Goal: Information Seeking & Learning: Learn about a topic

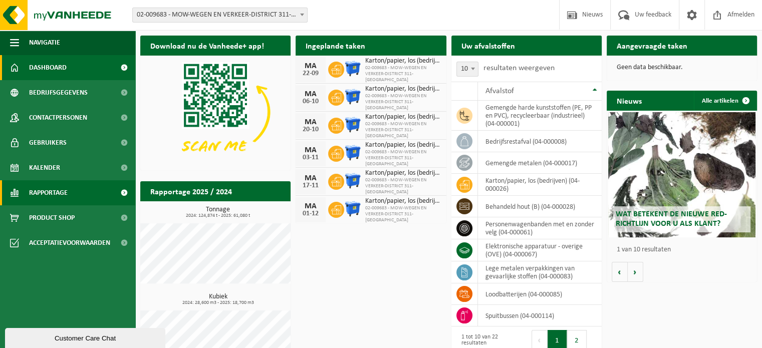
click at [51, 190] on span "Rapportage" at bounding box center [48, 192] width 39 height 25
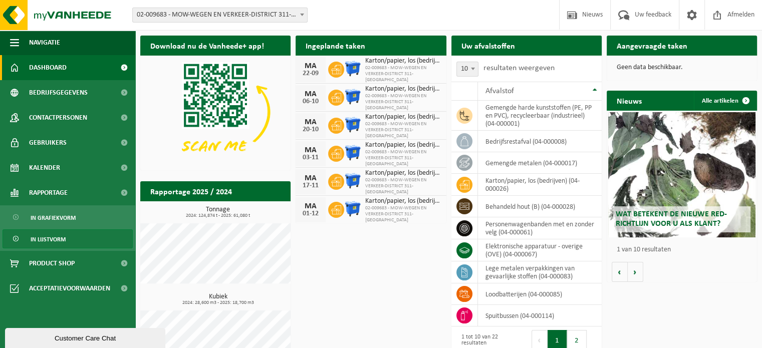
click at [57, 241] on span "In lijstvorm" at bounding box center [48, 239] width 35 height 19
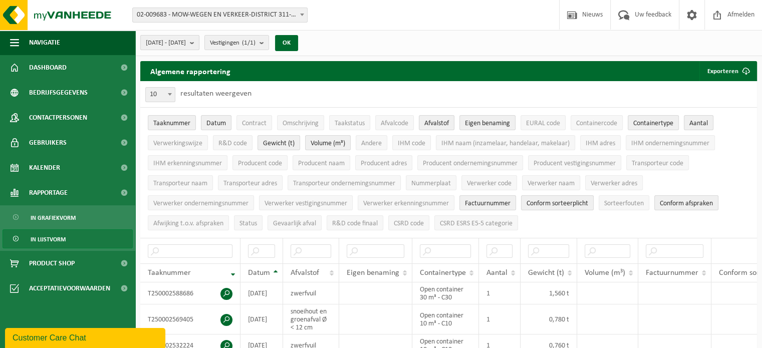
click at [199, 41] on b "submit" at bounding box center [194, 43] width 9 height 14
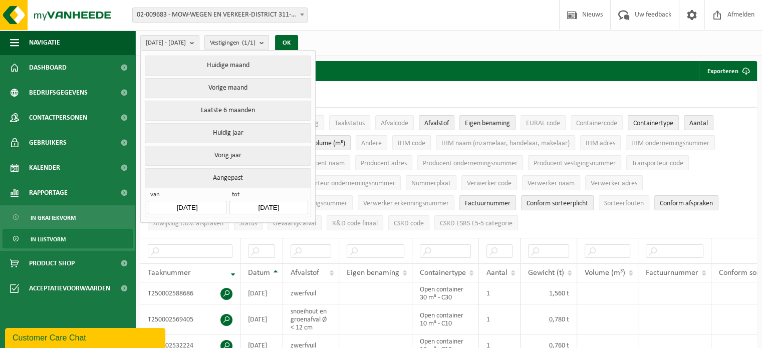
click at [211, 202] on input "2025-04-01" at bounding box center [187, 208] width 78 height 14
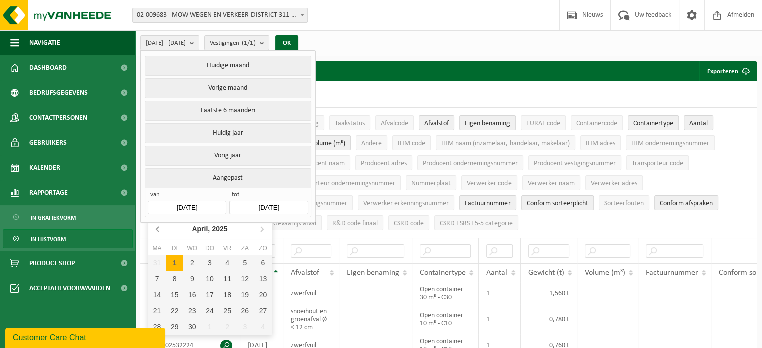
click at [159, 228] on icon at bounding box center [158, 229] width 16 height 16
click at [262, 231] on icon at bounding box center [262, 229] width 16 height 16
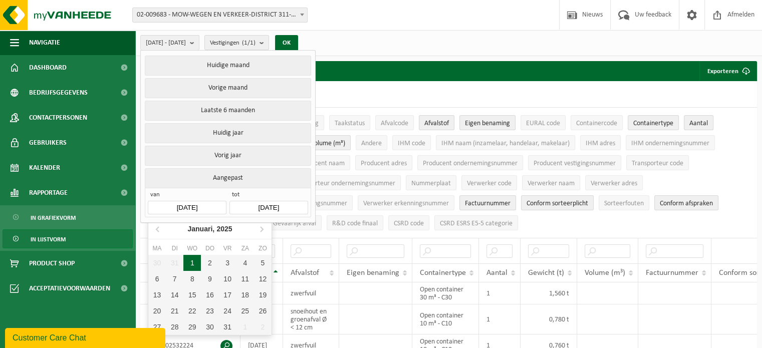
click at [191, 266] on div "1" at bounding box center [192, 263] width 18 height 16
type input "[DATE]"
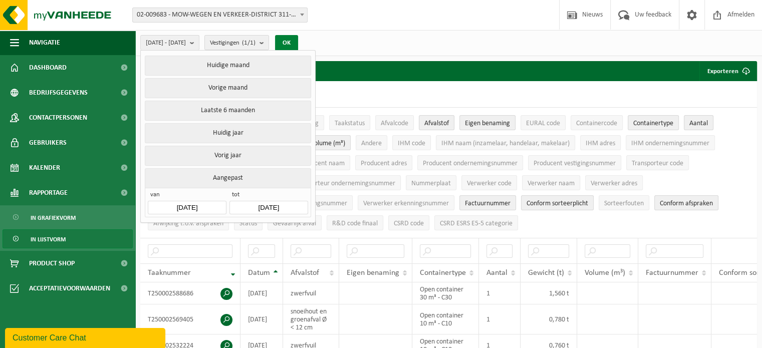
click at [298, 43] on button "OK" at bounding box center [286, 43] width 23 height 16
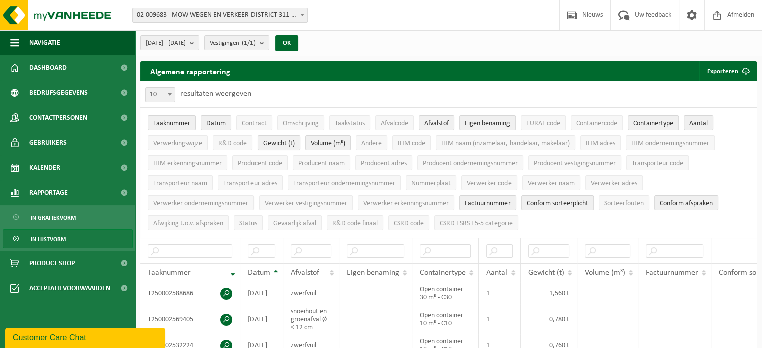
click at [277, 144] on span "Gewicht (t)" at bounding box center [279, 144] width 32 height 8
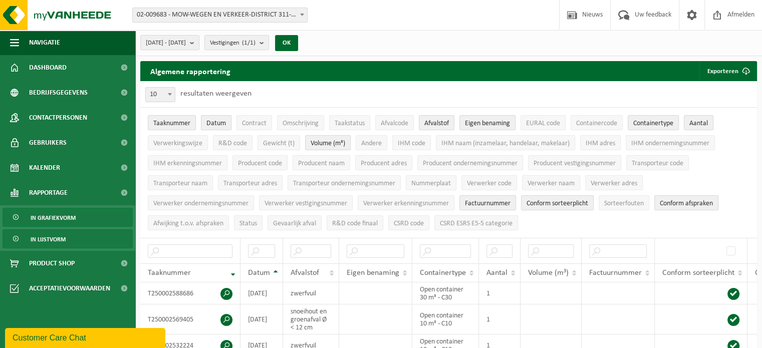
click at [58, 221] on span "In grafiekvorm" at bounding box center [53, 218] width 45 height 19
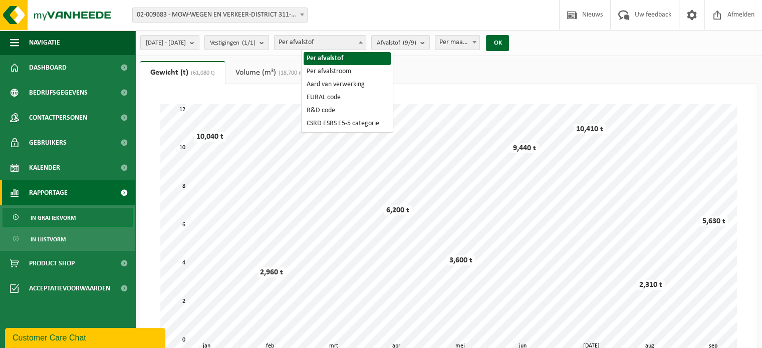
click at [366, 42] on span at bounding box center [361, 42] width 10 height 13
select select "2"
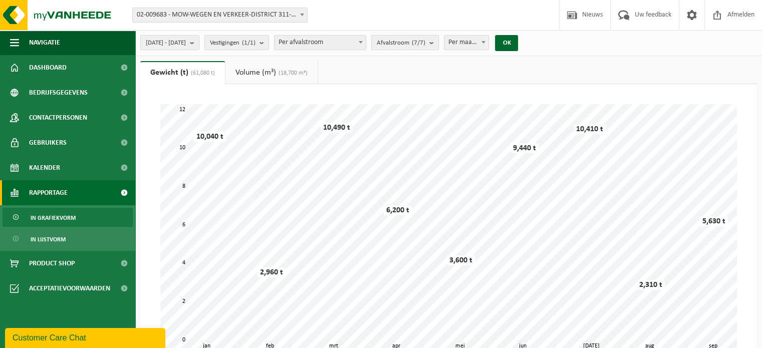
click at [439, 44] on b "submit" at bounding box center [434, 43] width 9 height 14
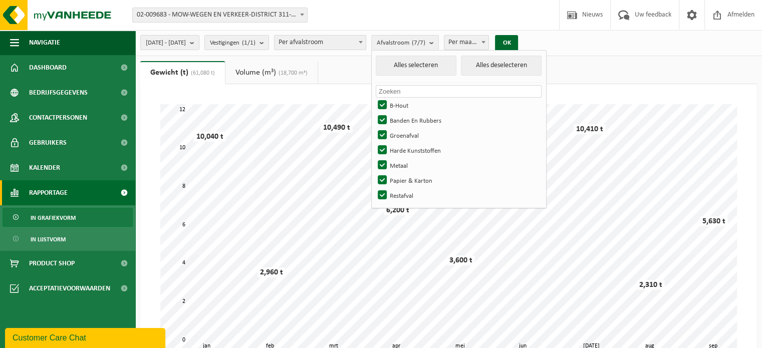
click at [489, 40] on span at bounding box center [484, 42] width 10 height 13
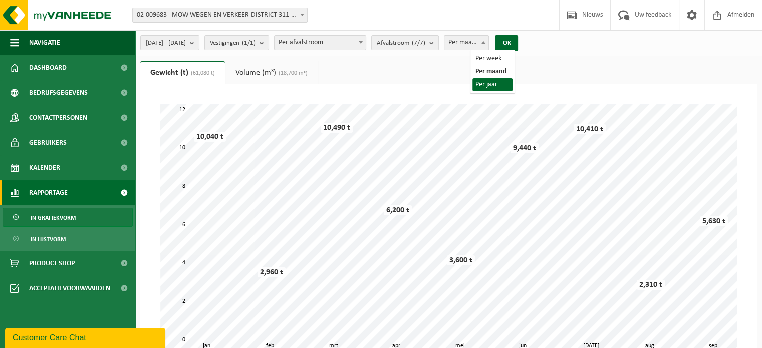
select select "3"
click at [518, 45] on button "OK" at bounding box center [506, 43] width 23 height 16
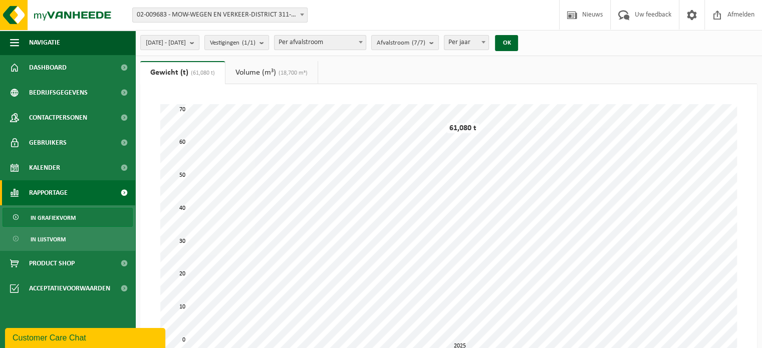
click at [265, 75] on link "Volume (m³) (18,700 m³)" at bounding box center [272, 72] width 92 height 23
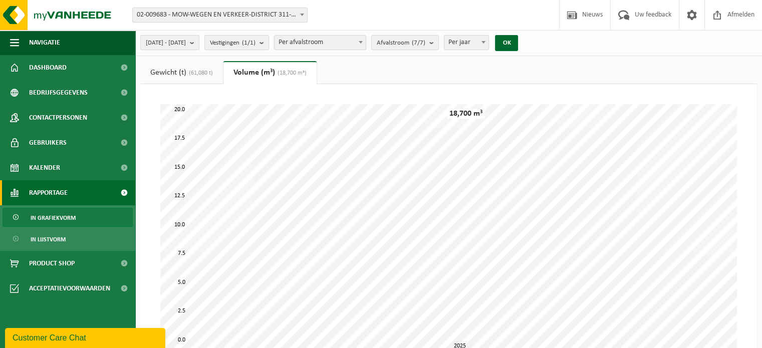
click at [175, 68] on link "Gewicht (t) (61,080 t)" at bounding box center [181, 72] width 83 height 23
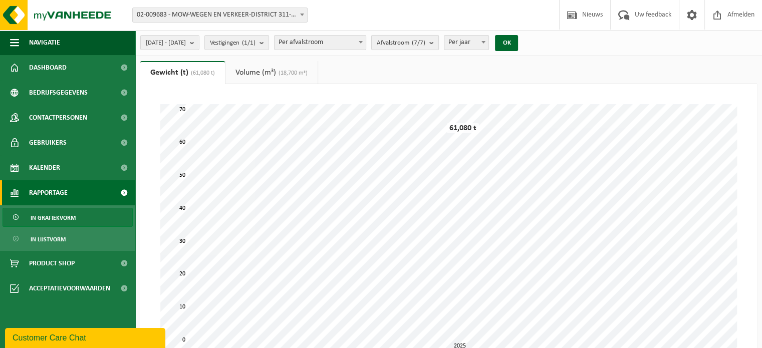
click at [439, 42] on b "submit" at bounding box center [434, 43] width 9 height 14
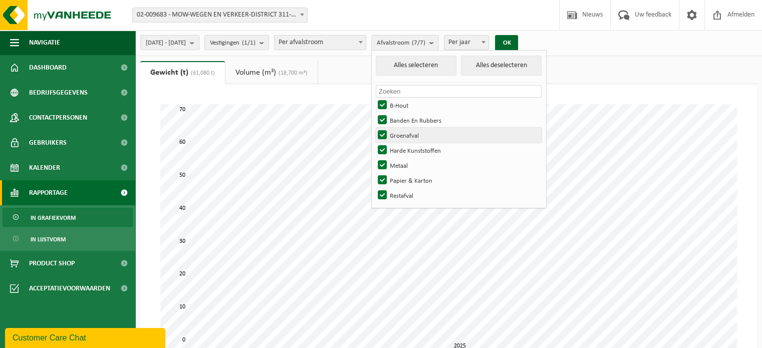
drag, startPoint x: 411, startPoint y: 135, endPoint x: 421, endPoint y: 136, distance: 10.6
click at [412, 135] on label "Groenafval" at bounding box center [459, 135] width 166 height 15
click at [374, 128] on input "Groenafval" at bounding box center [374, 127] width 1 height 1
checkbox input "false"
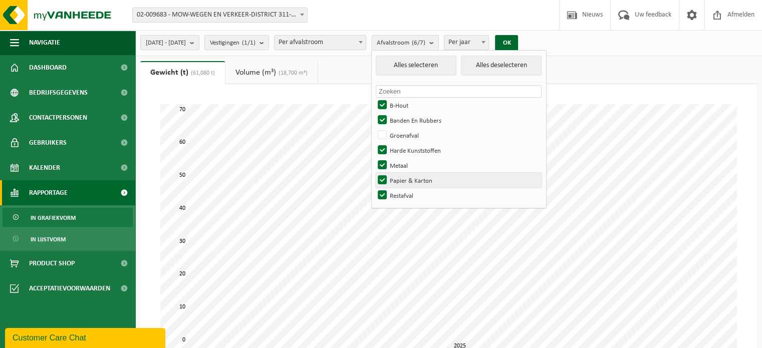
click at [411, 180] on label "Papier & Karton" at bounding box center [459, 180] width 166 height 15
click at [374, 173] on input "Papier & Karton" at bounding box center [374, 172] width 1 height 1
checkbox input "false"
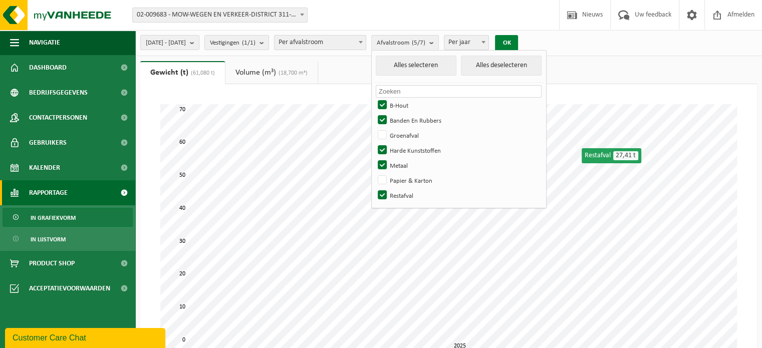
click at [518, 41] on button "OK" at bounding box center [506, 43] width 23 height 16
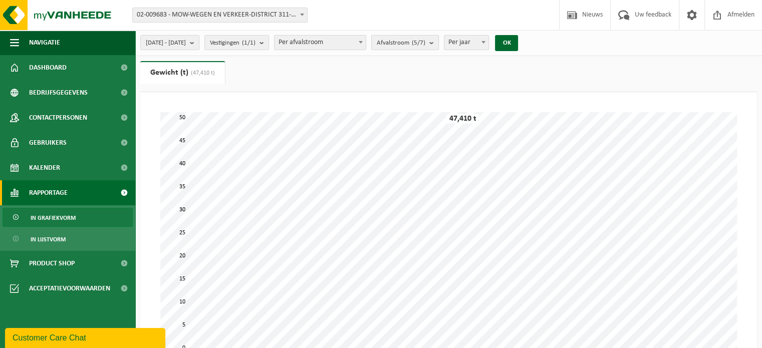
click at [439, 43] on b "submit" at bounding box center [434, 43] width 9 height 14
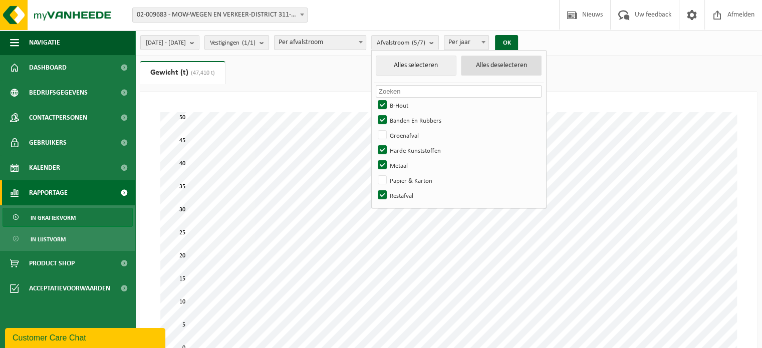
click at [537, 66] on button "Alles deselecteren" at bounding box center [501, 66] width 81 height 20
checkbox input "false"
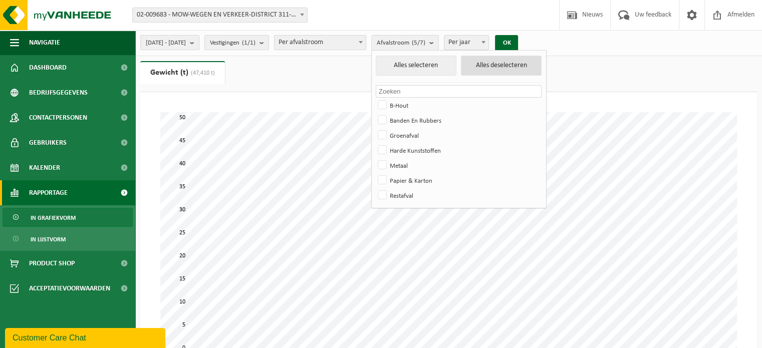
checkbox input "false"
click at [447, 68] on button "Alles selecteren" at bounding box center [416, 66] width 81 height 20
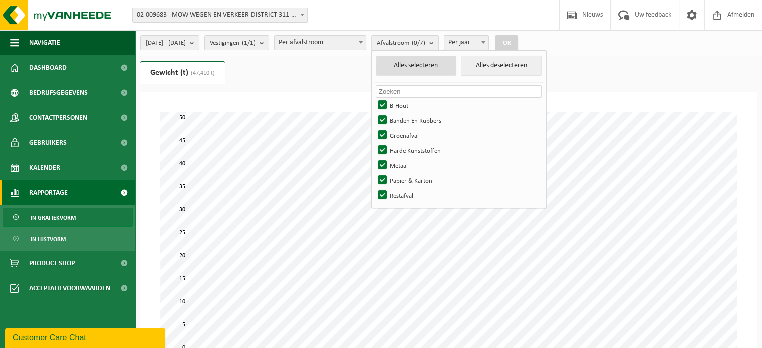
checkbox input "true"
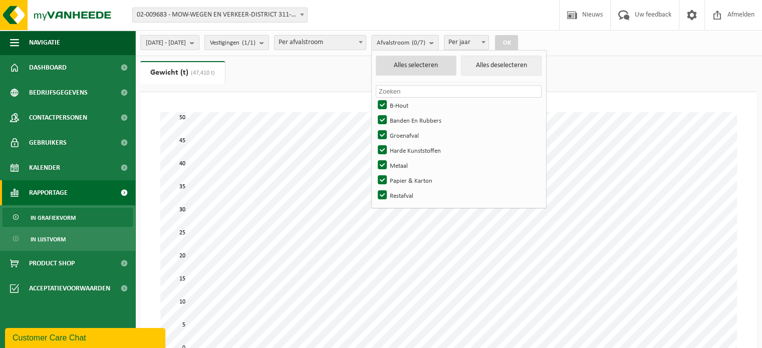
checkbox input "true"
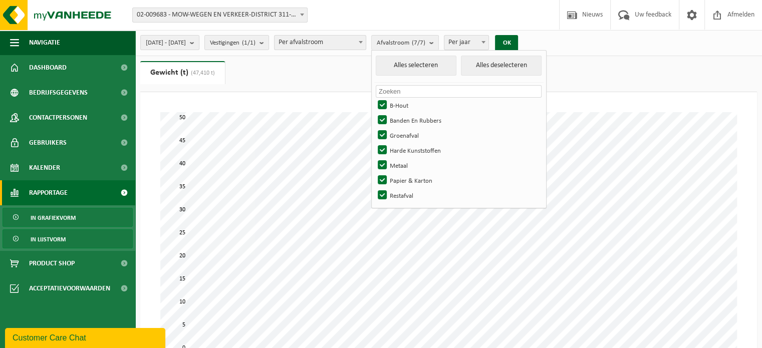
click at [63, 242] on span "In lijstvorm" at bounding box center [48, 239] width 35 height 19
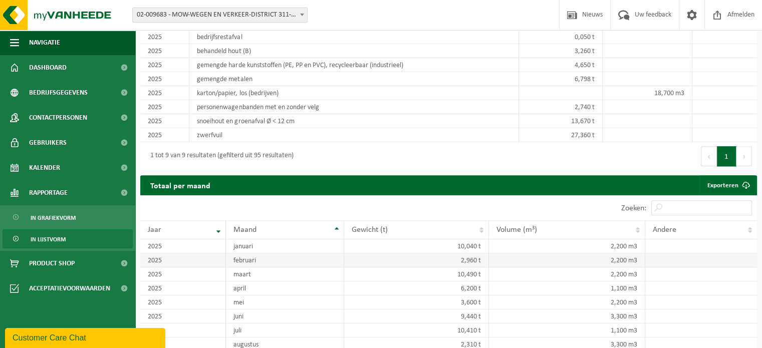
scroll to position [1117, 0]
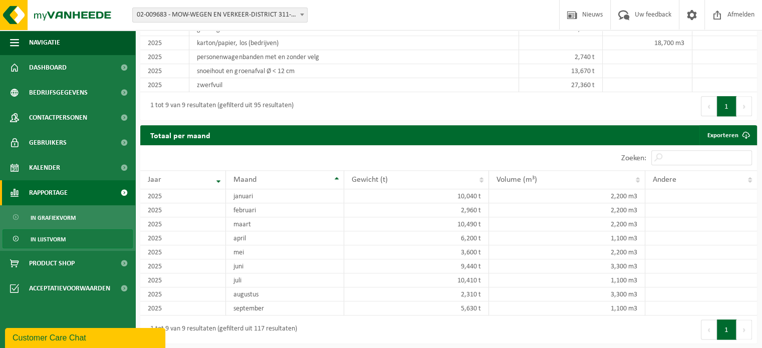
click at [51, 192] on span "Rapportage" at bounding box center [48, 192] width 39 height 25
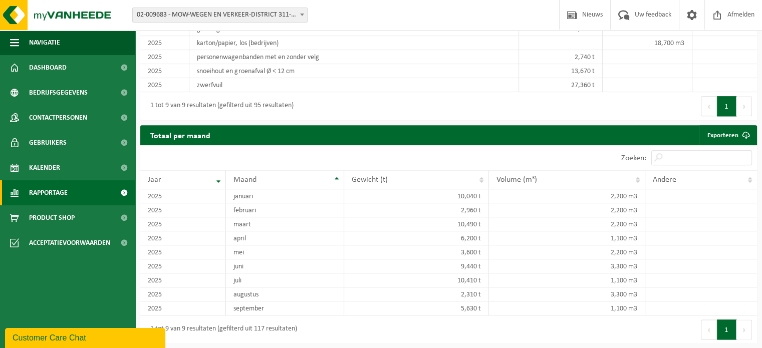
click at [51, 194] on span "Rapportage" at bounding box center [48, 192] width 39 height 25
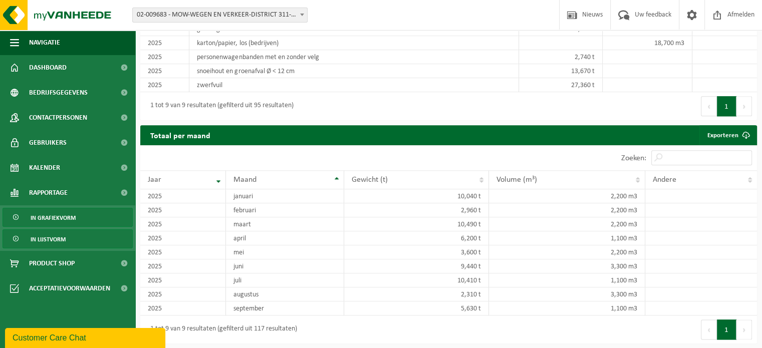
click at [61, 222] on span "In grafiekvorm" at bounding box center [53, 218] width 45 height 19
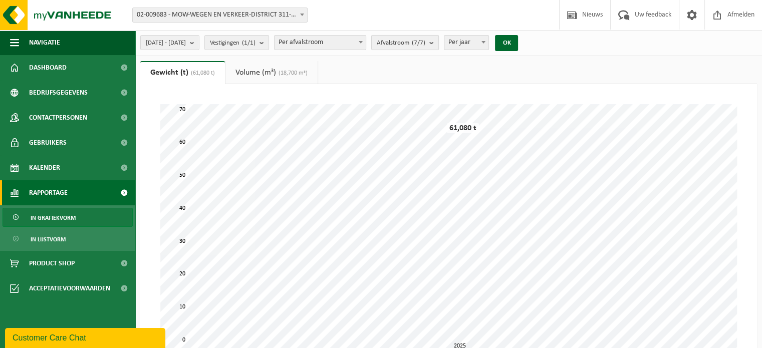
click at [439, 44] on b "submit" at bounding box center [434, 43] width 9 height 14
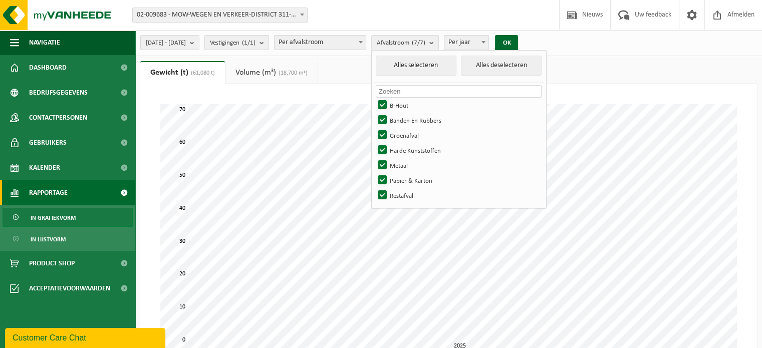
click at [471, 90] on input "text" at bounding box center [459, 91] width 166 height 13
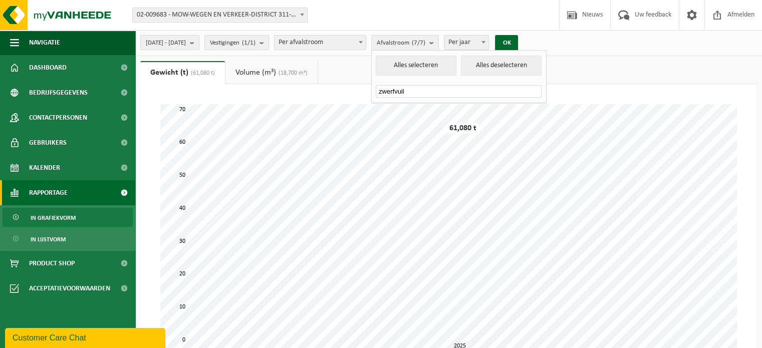
type input "zwerfvuil"
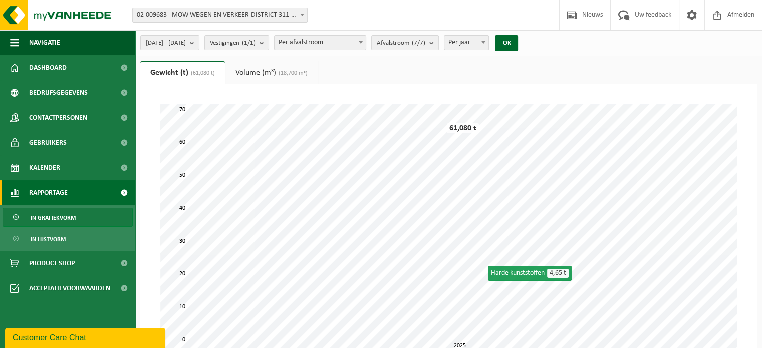
scroll to position [100, 0]
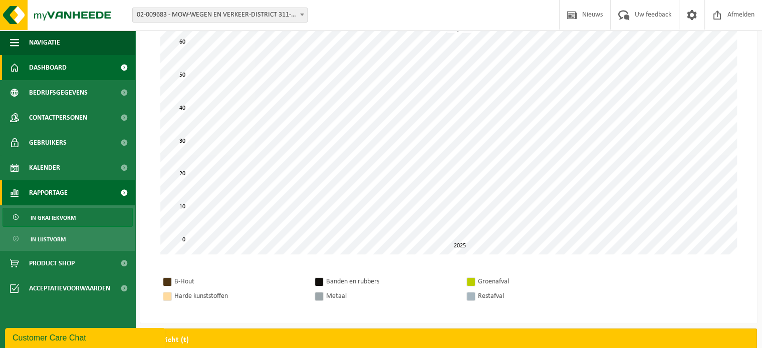
click at [46, 62] on span "Dashboard" at bounding box center [48, 67] width 38 height 25
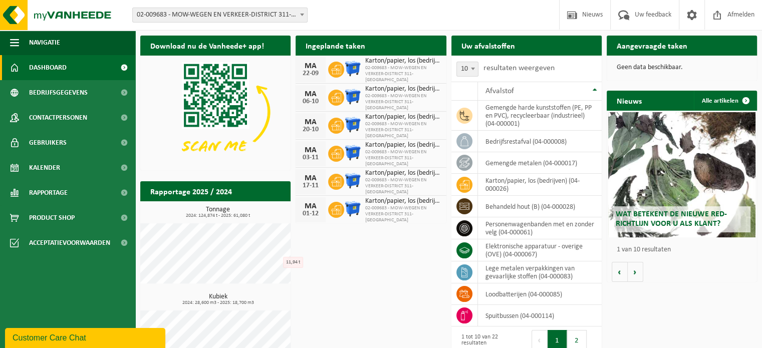
click at [473, 67] on span at bounding box center [473, 68] width 10 height 13
select select "25"
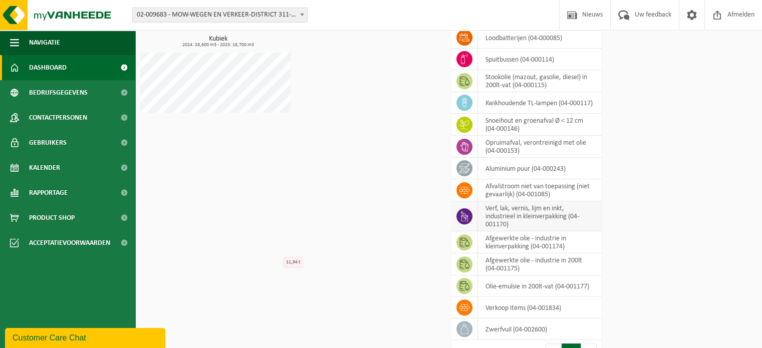
scroll to position [279, 0]
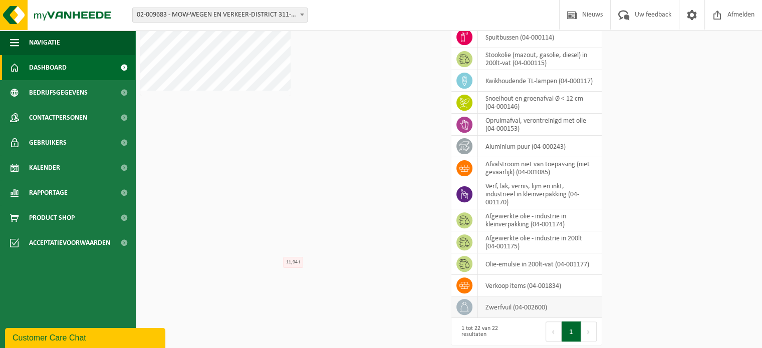
click at [467, 304] on icon at bounding box center [465, 307] width 10 height 10
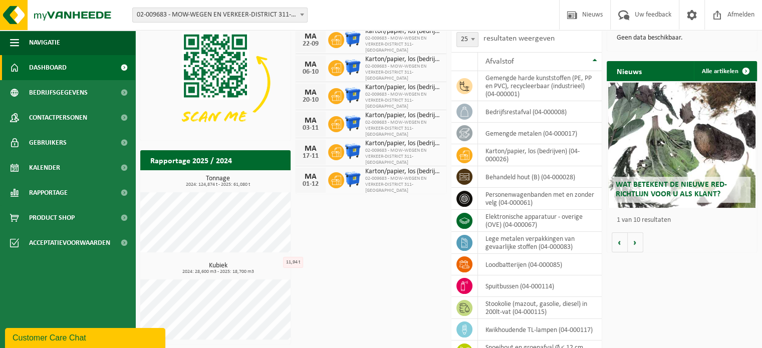
scroll to position [0, 0]
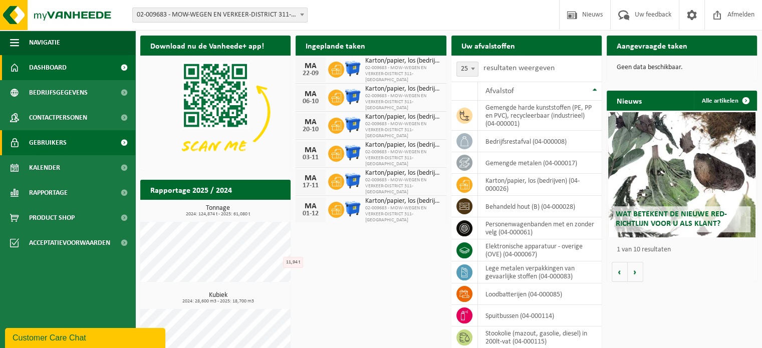
click at [44, 154] on span "Gebruikers" at bounding box center [48, 142] width 38 height 25
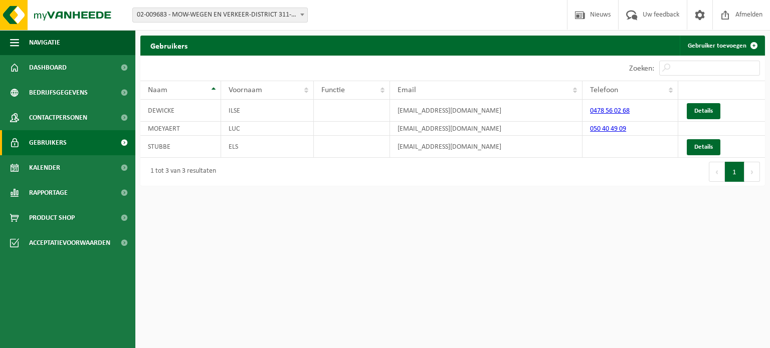
click at [49, 169] on span "Kalender" at bounding box center [44, 167] width 31 height 25
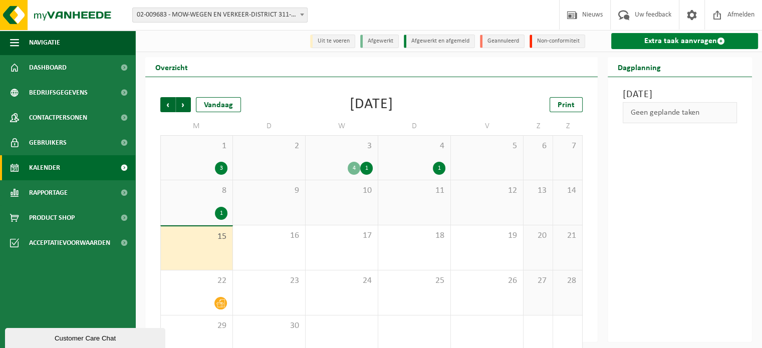
click at [677, 40] on link "Extra taak aanvragen" at bounding box center [685, 41] width 147 height 16
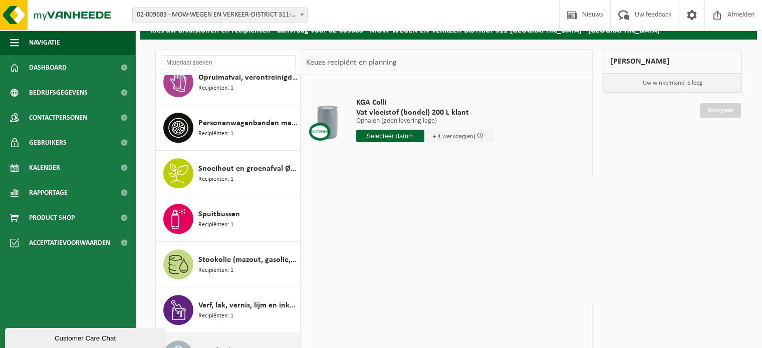
scroll to position [140, 0]
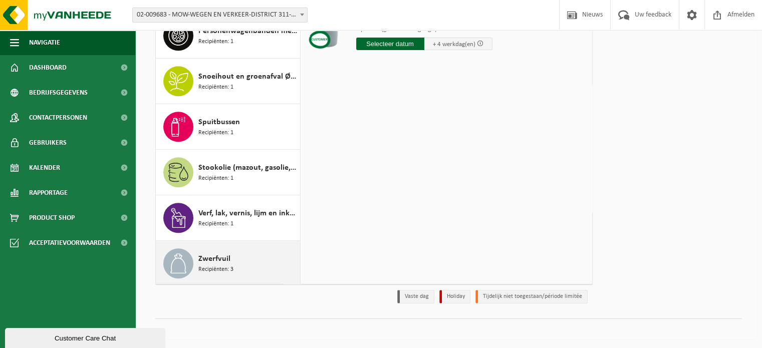
click at [241, 262] on div "Zwerfvuil Recipiënten: 3" at bounding box center [248, 264] width 99 height 30
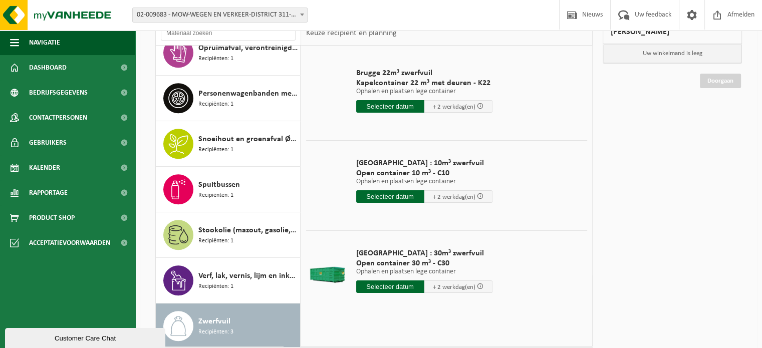
scroll to position [90, 0]
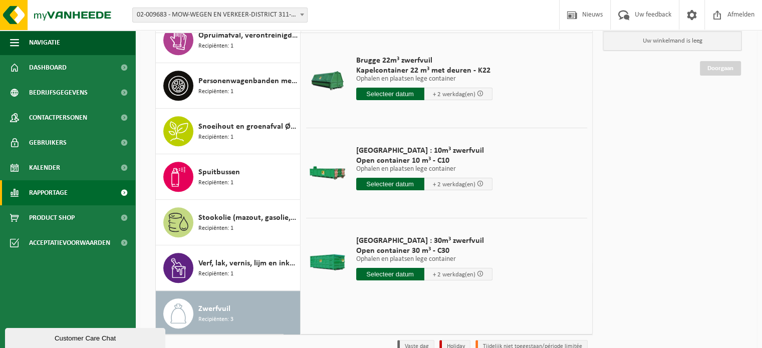
click at [58, 190] on span "Rapportage" at bounding box center [48, 192] width 39 height 25
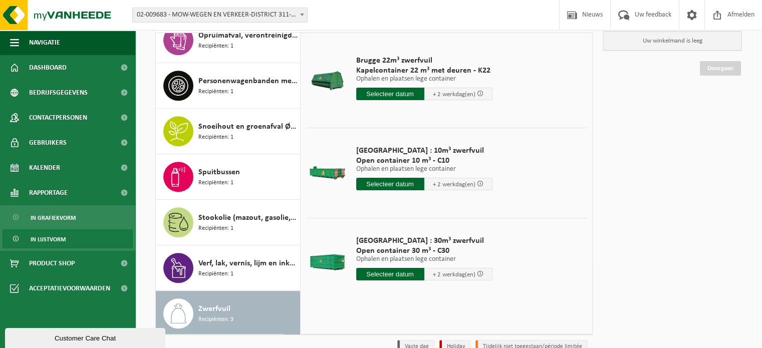
click at [53, 239] on span "In lijstvorm" at bounding box center [48, 239] width 35 height 19
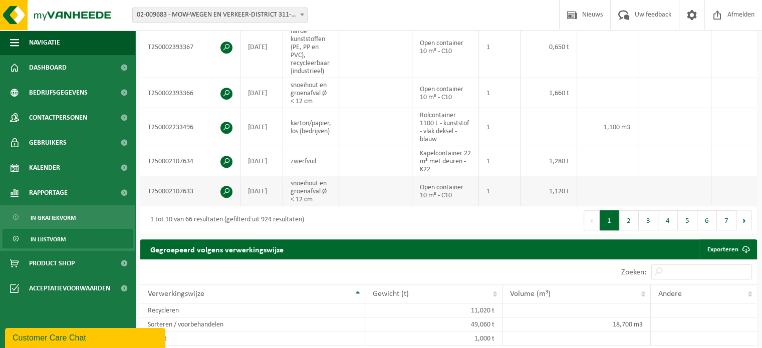
scroll to position [451, 0]
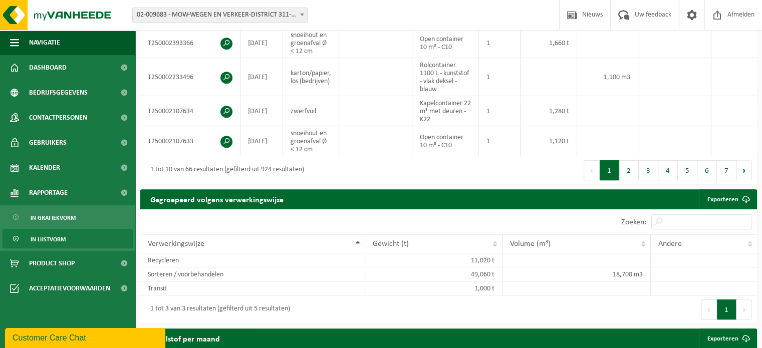
click at [636, 175] on button "2" at bounding box center [630, 170] width 20 height 20
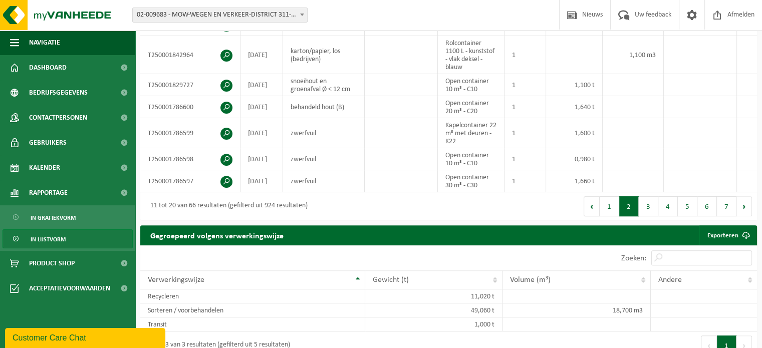
scroll to position [0, 0]
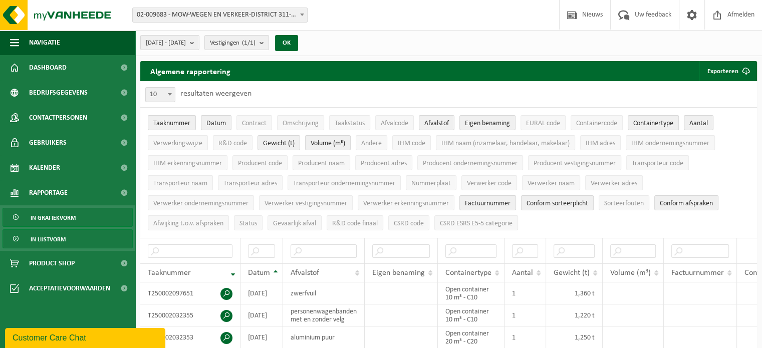
click at [57, 220] on span "In grafiekvorm" at bounding box center [53, 218] width 45 height 19
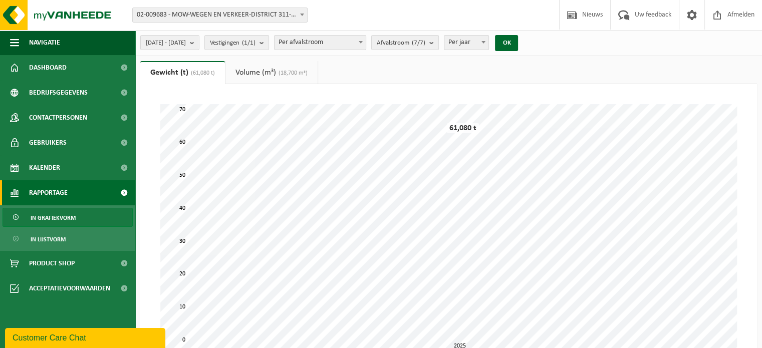
click at [366, 40] on span at bounding box center [361, 42] width 10 height 13
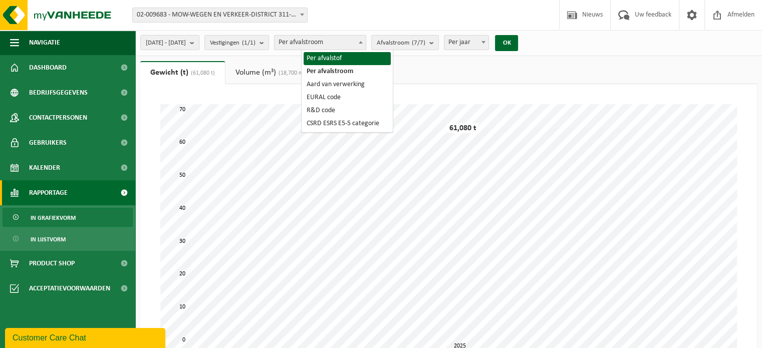
select select "1"
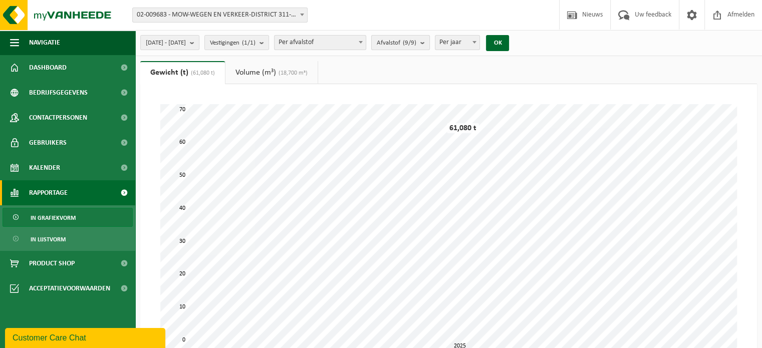
click at [430, 44] on b "submit" at bounding box center [425, 43] width 9 height 14
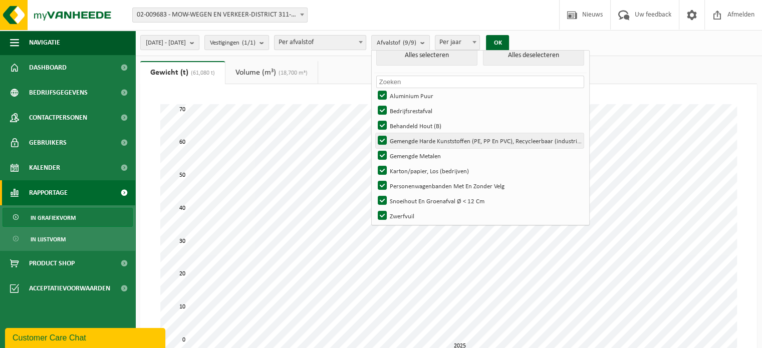
scroll to position [13, 0]
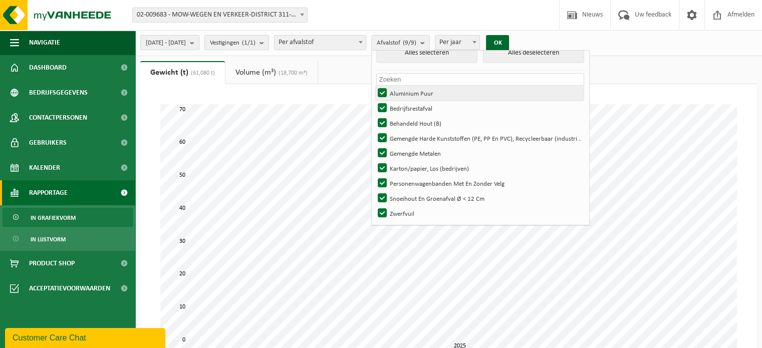
click at [410, 92] on label "Aluminium Puur" at bounding box center [480, 93] width 209 height 15
click at [374, 86] on input "Aluminium Puur" at bounding box center [374, 85] width 1 height 1
checkbox input "false"
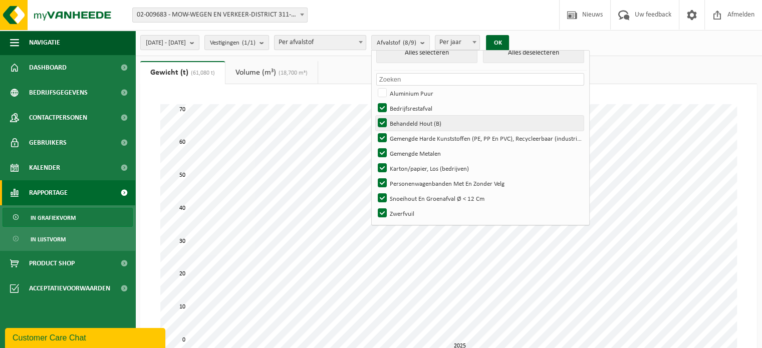
scroll to position [0, 0]
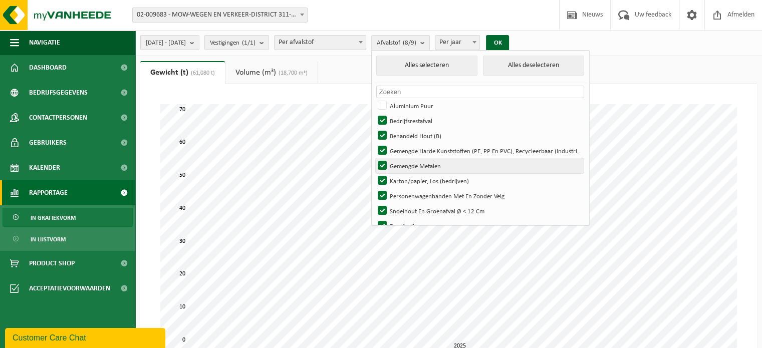
click at [408, 166] on label "Gemengde Metalen" at bounding box center [480, 165] width 209 height 15
click at [374, 158] on input "Gemengde Metalen" at bounding box center [374, 158] width 1 height 1
checkbox input "false"
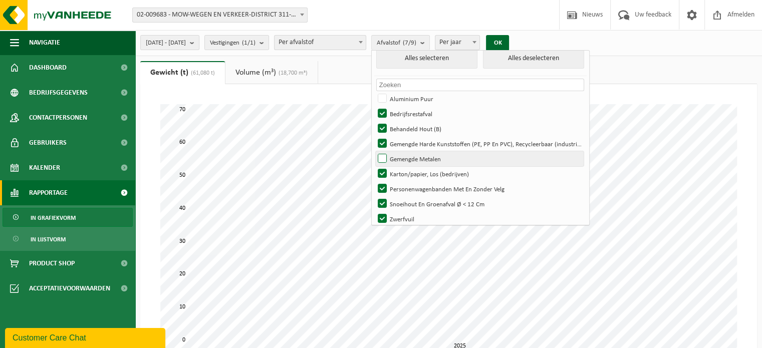
scroll to position [13, 0]
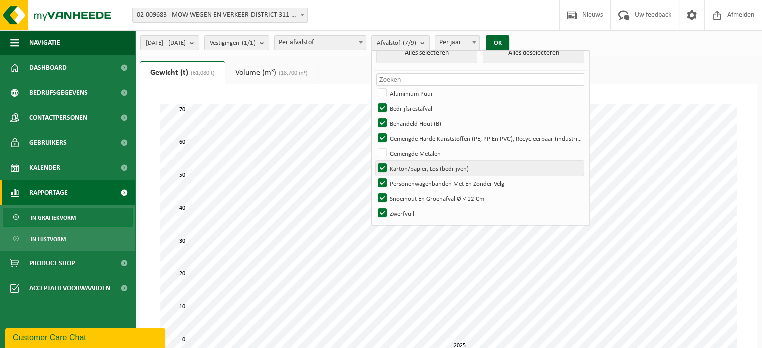
click at [407, 168] on label "Karton/papier, Los (bedrijven)" at bounding box center [480, 168] width 209 height 15
click at [374, 161] on input "Karton/papier, Los (bedrijven)" at bounding box center [374, 160] width 1 height 1
checkbox input "false"
click at [510, 35] on div "OK" at bounding box center [497, 43] width 25 height 16
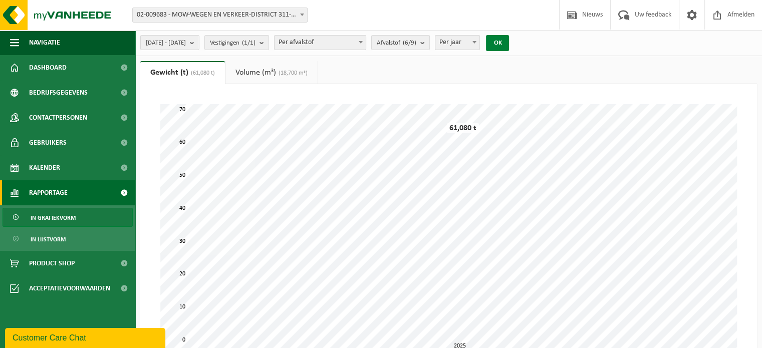
click at [509, 40] on button "OK" at bounding box center [497, 43] width 23 height 16
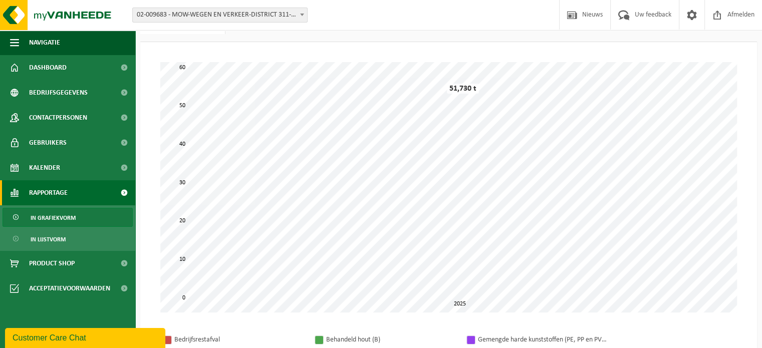
scroll to position [100, 0]
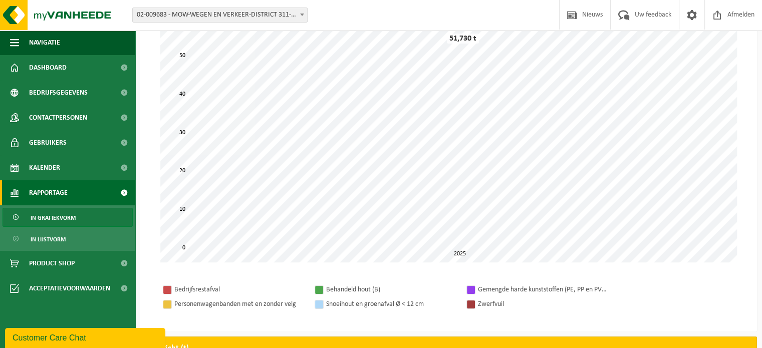
click at [624, 284] on tbody "Bedrijfsrestafval Behandeld hout (B) Gemengde harde kunststoffen (PE, PP en PVC…" at bounding box center [448, 297] width 577 height 29
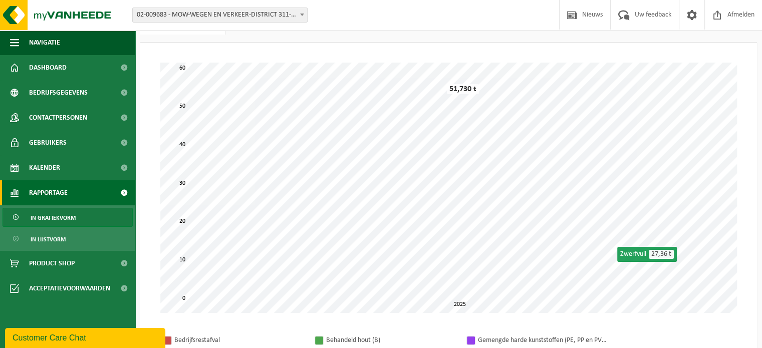
scroll to position [0, 0]
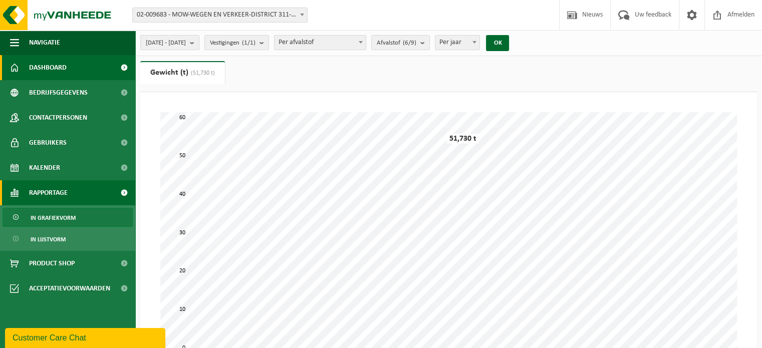
click at [52, 66] on span "Dashboard" at bounding box center [48, 67] width 38 height 25
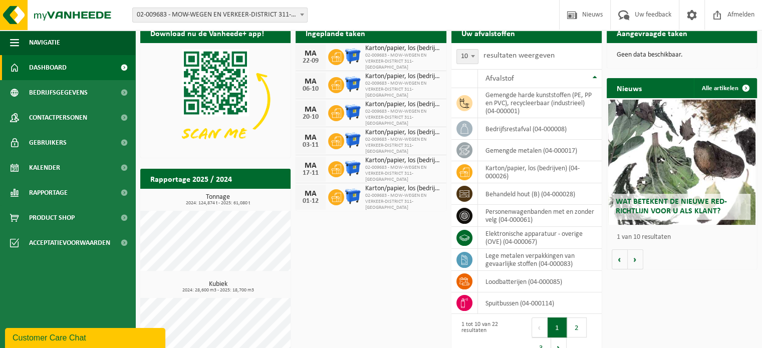
scroll to position [32, 0]
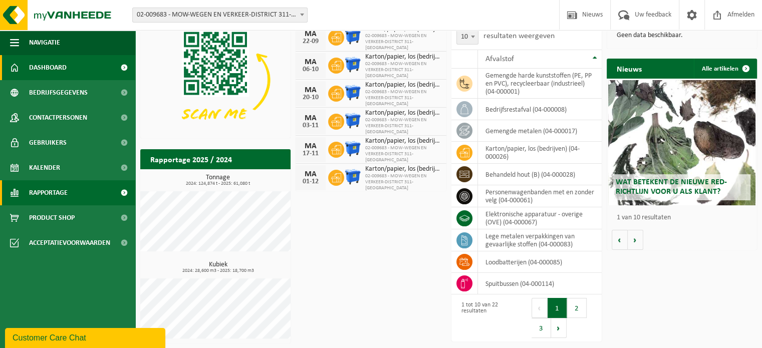
click at [54, 194] on span "Rapportage" at bounding box center [48, 192] width 39 height 25
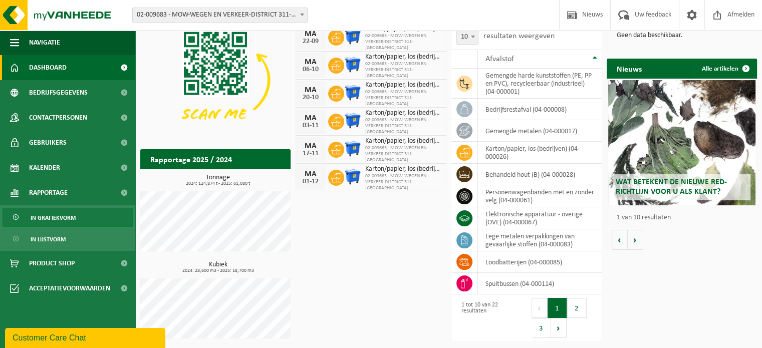
click at [59, 214] on span "In grafiekvorm" at bounding box center [53, 218] width 45 height 19
